Goal: Information Seeking & Learning: Learn about a topic

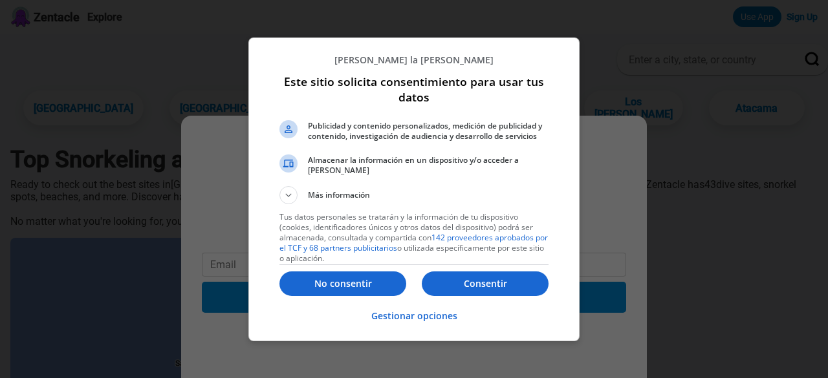
drag, startPoint x: 468, startPoint y: 287, endPoint x: 455, endPoint y: 283, distance: 13.5
click at [449, 284] on p "Consentir" at bounding box center [485, 284] width 127 height 13
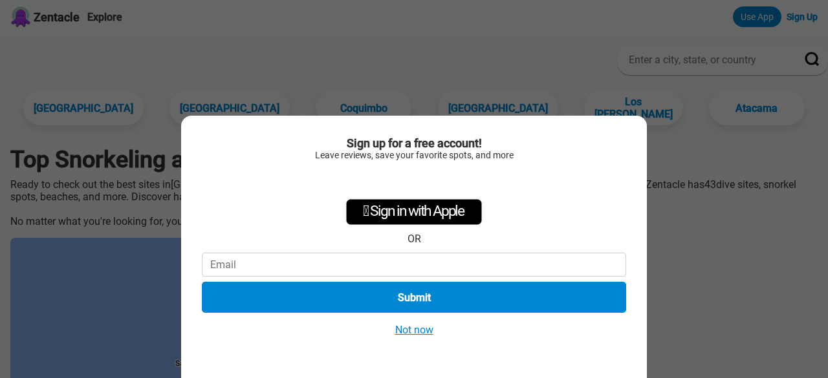
click at [422, 331] on button "Not now" at bounding box center [414, 330] width 46 height 14
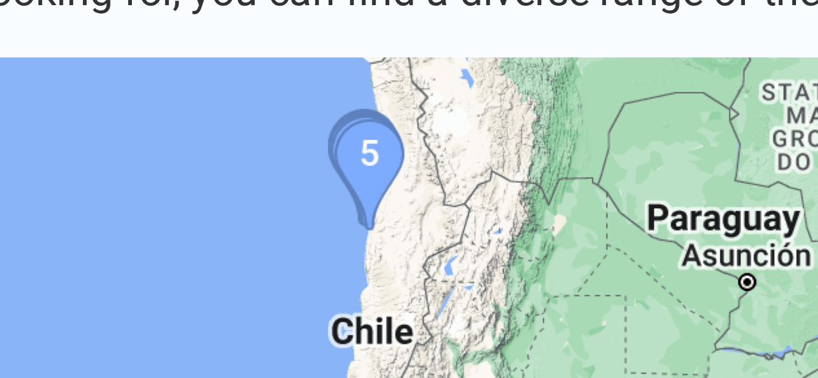
scroll to position [141, 0]
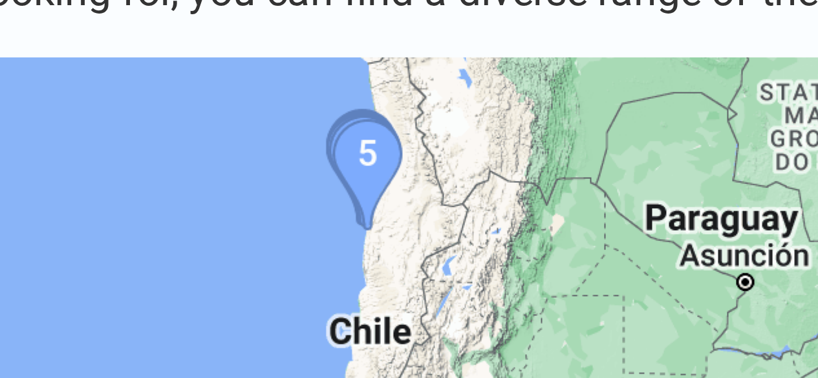
click at [209, 125] on img at bounding box center [204, 194] width 388 height 194
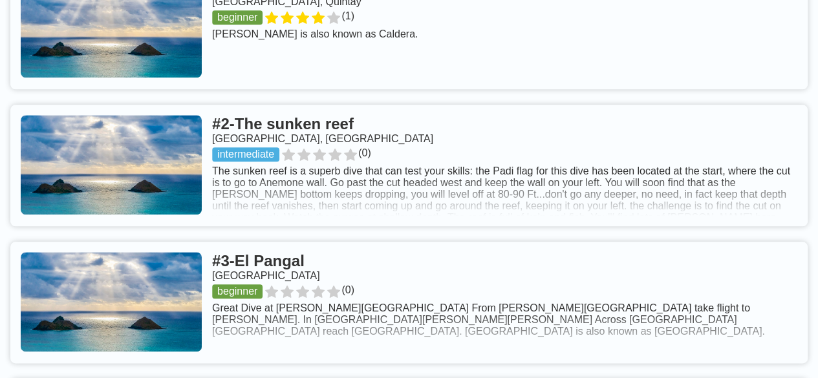
scroll to position [592, 0]
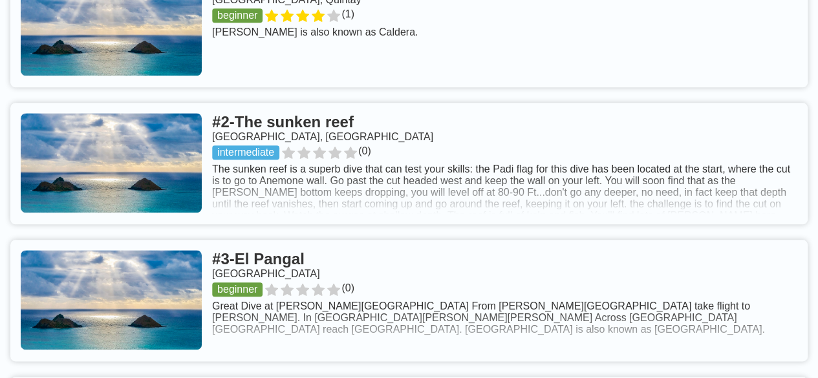
click at [318, 127] on link at bounding box center [409, 164] width 798 height 122
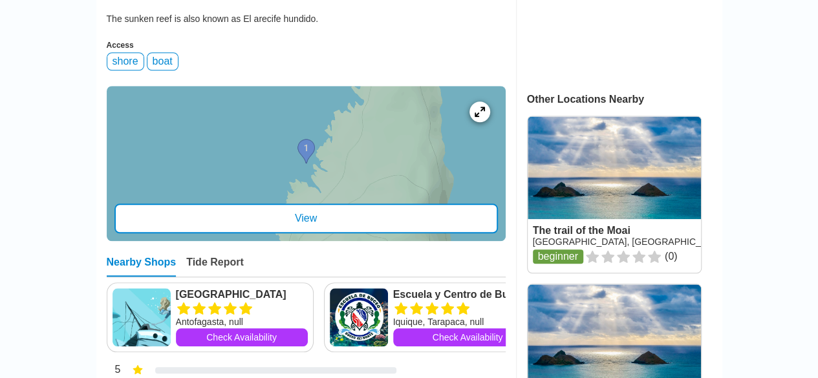
scroll to position [542, 0]
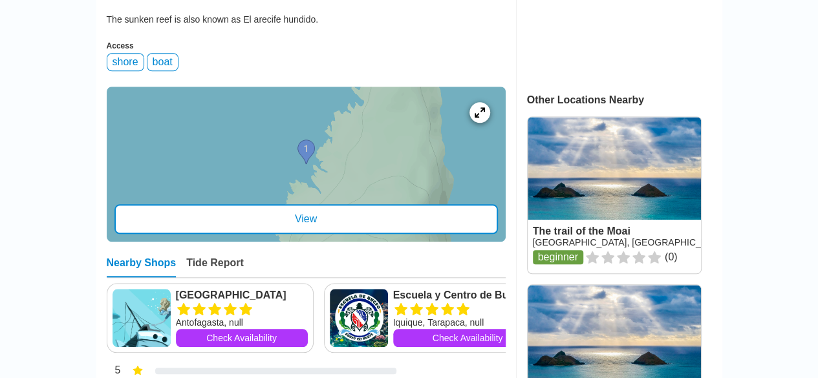
click at [341, 204] on div "View" at bounding box center [307, 219] width 384 height 30
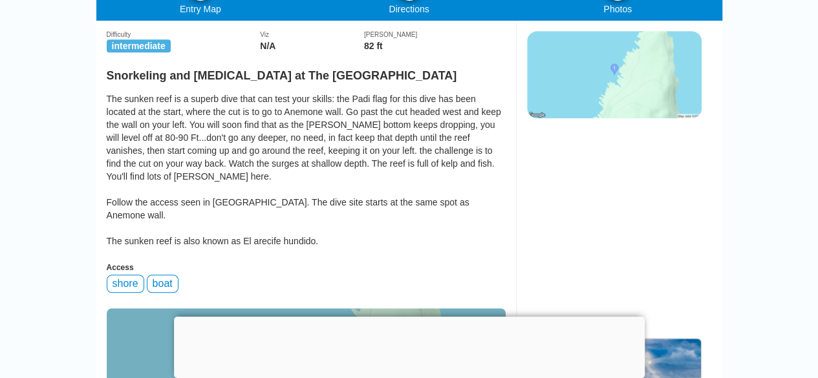
scroll to position [310, 0]
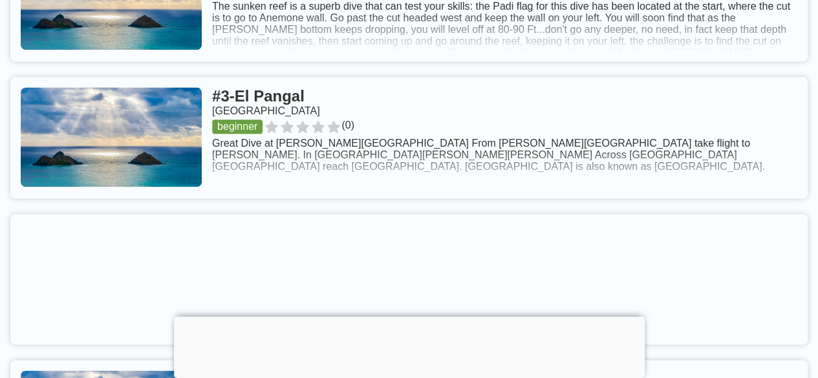
scroll to position [774, 0]
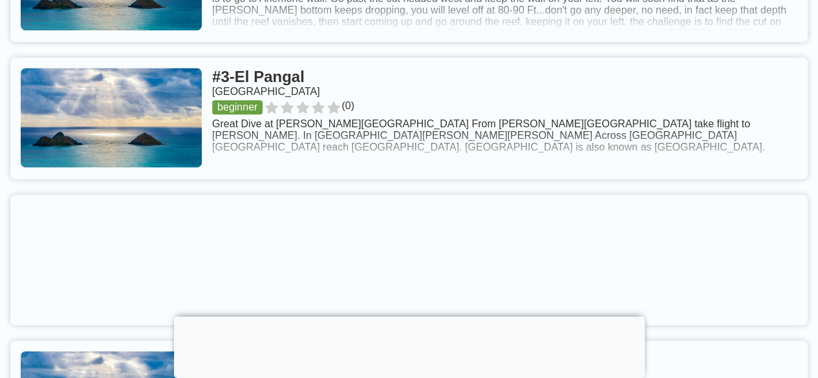
click at [493, 140] on link at bounding box center [409, 119] width 798 height 122
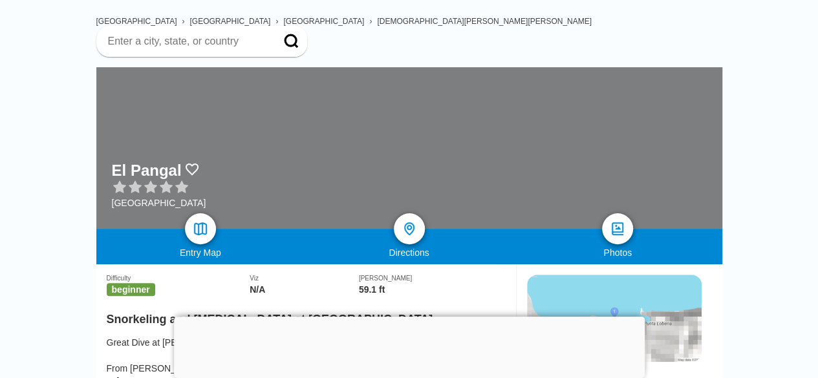
scroll to position [84, 0]
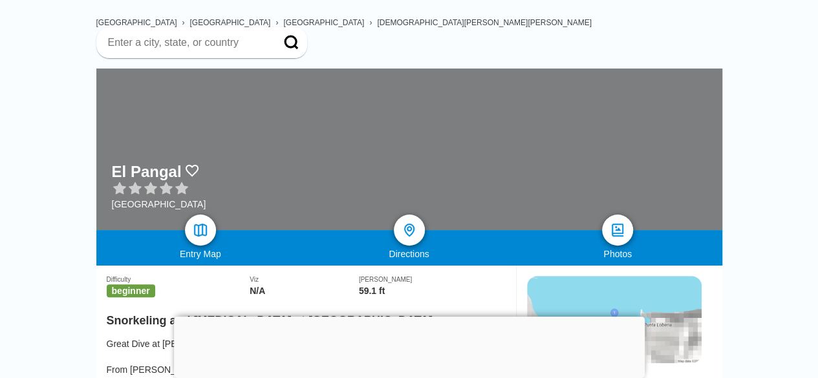
click at [196, 223] on img at bounding box center [201, 231] width 16 height 16
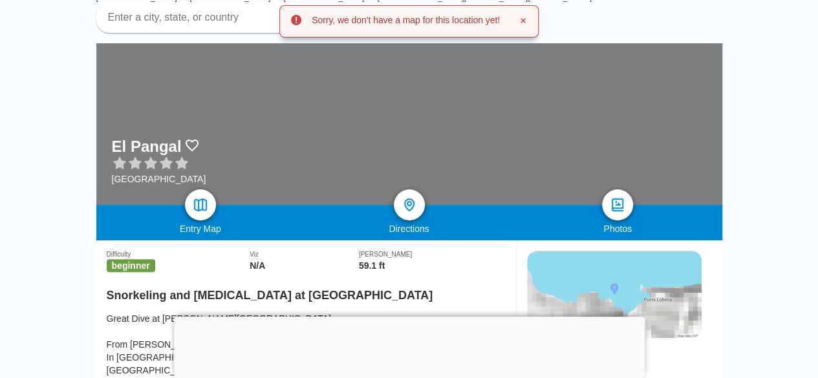
scroll to position [94, 0]
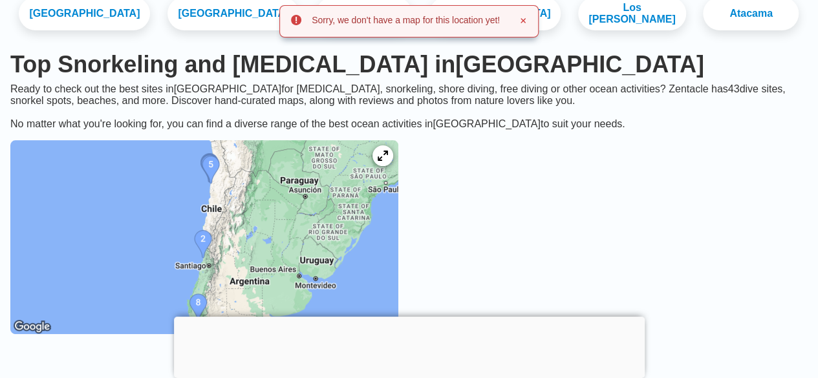
scroll to position [774, 0]
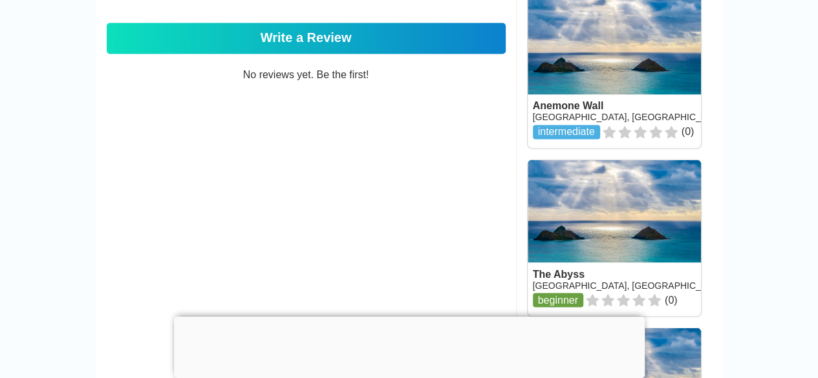
scroll to position [1012, 0]
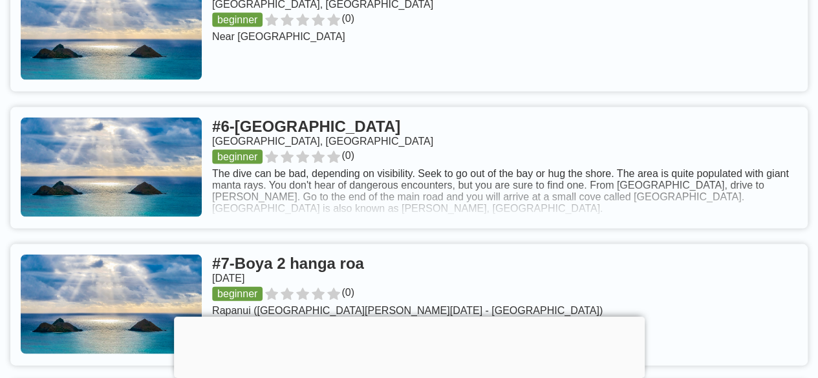
scroll to position [1283, 0]
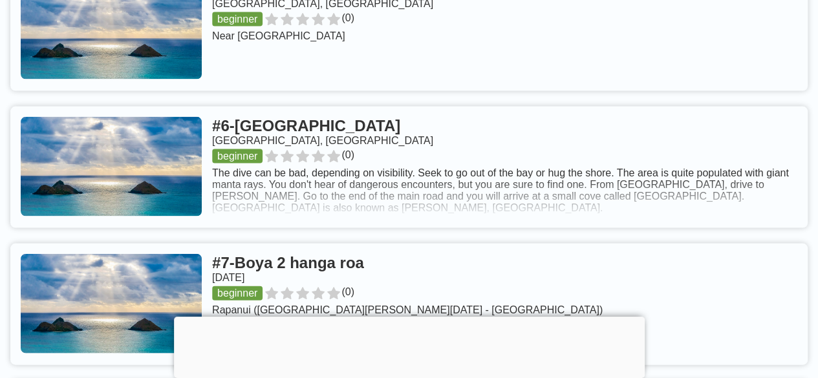
click at [270, 135] on link at bounding box center [409, 168] width 798 height 122
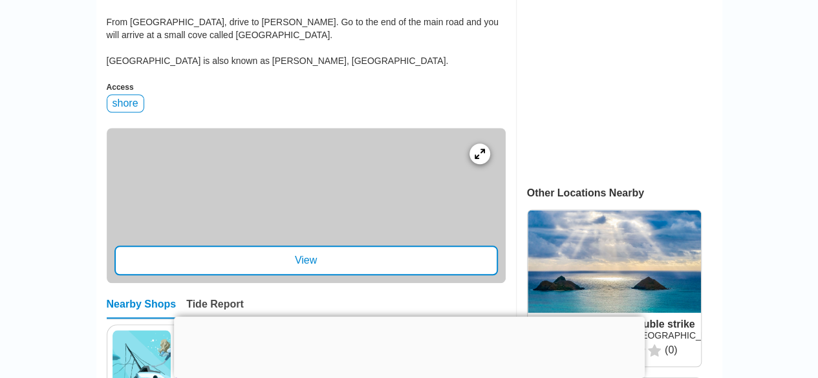
scroll to position [450, 0]
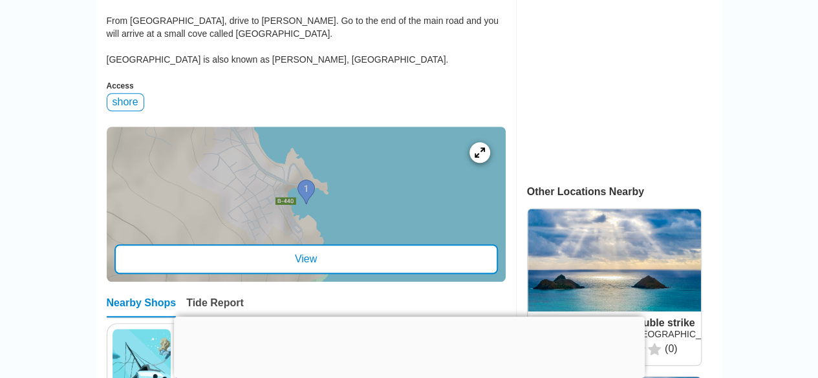
click at [289, 268] on div "View" at bounding box center [307, 260] width 384 height 30
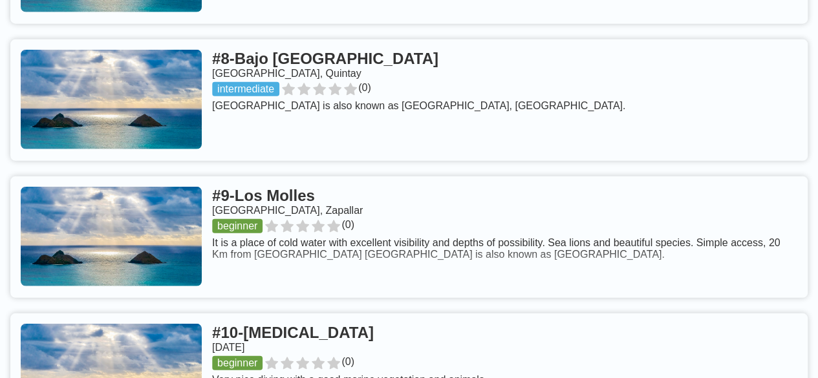
scroll to position [1625, 0]
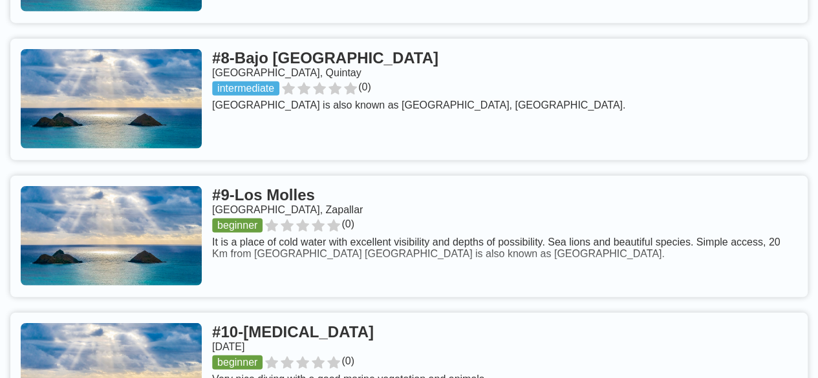
click at [263, 195] on link at bounding box center [409, 237] width 798 height 122
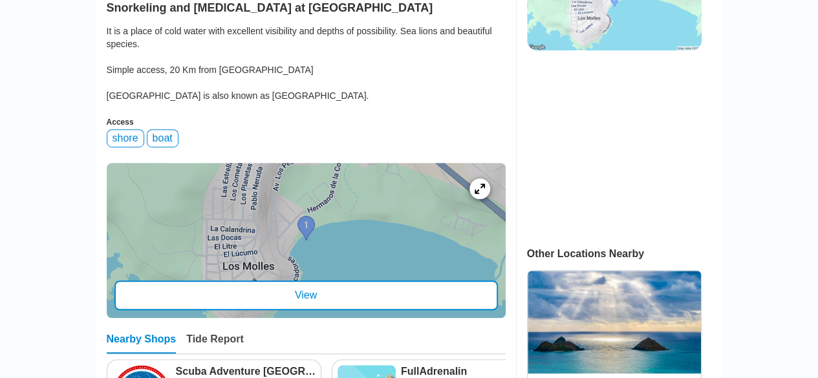
scroll to position [389, 0]
click at [269, 300] on div "View" at bounding box center [307, 295] width 384 height 30
